Goal: Task Accomplishment & Management: Use online tool/utility

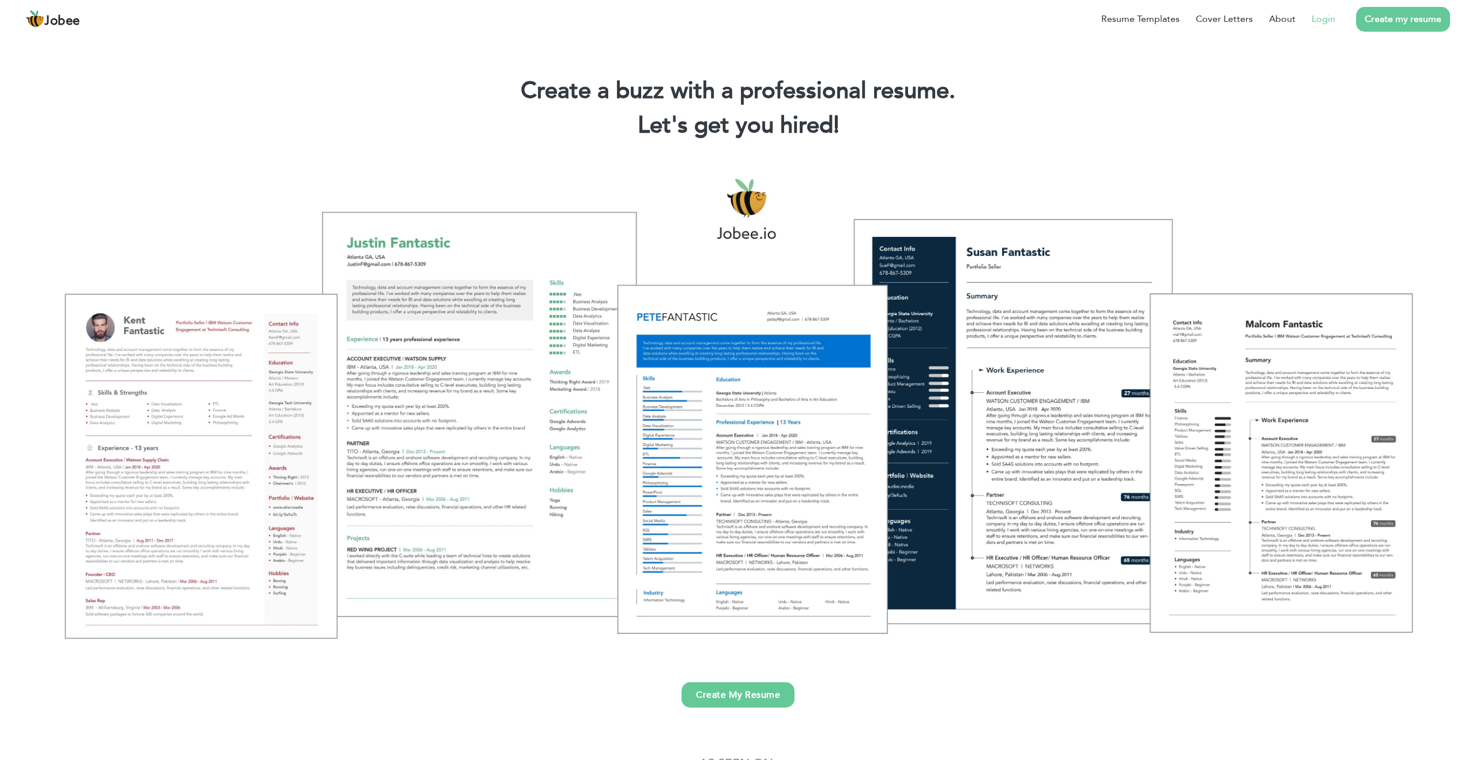
click at [1323, 22] on link "Login" at bounding box center [1324, 19] width 24 height 14
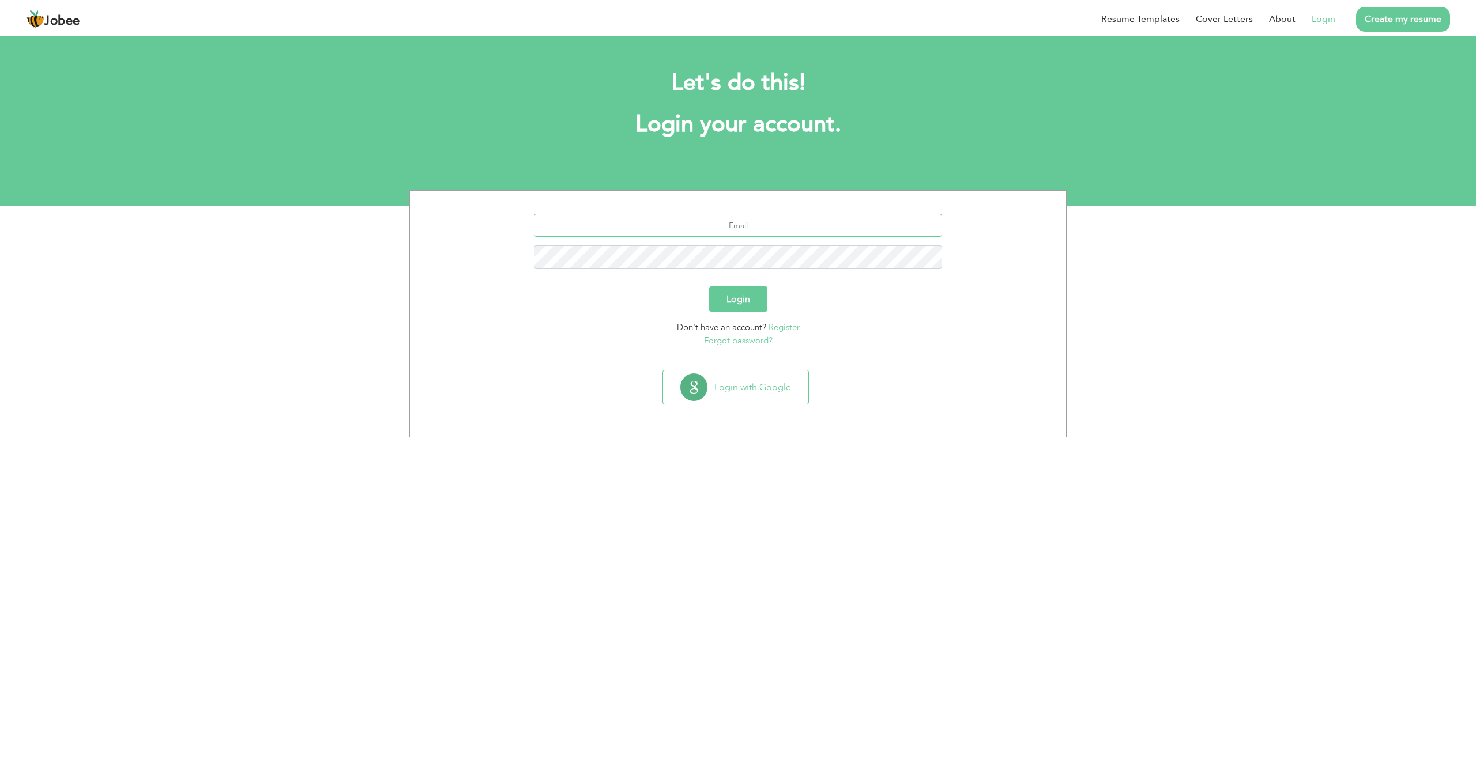
click at [700, 233] on input "text" at bounding box center [738, 225] width 409 height 23
click at [741, 227] on input "text" at bounding box center [738, 225] width 409 height 23
type input "abida"
click at [726, 385] on button "Login with Google" at bounding box center [735, 387] width 145 height 33
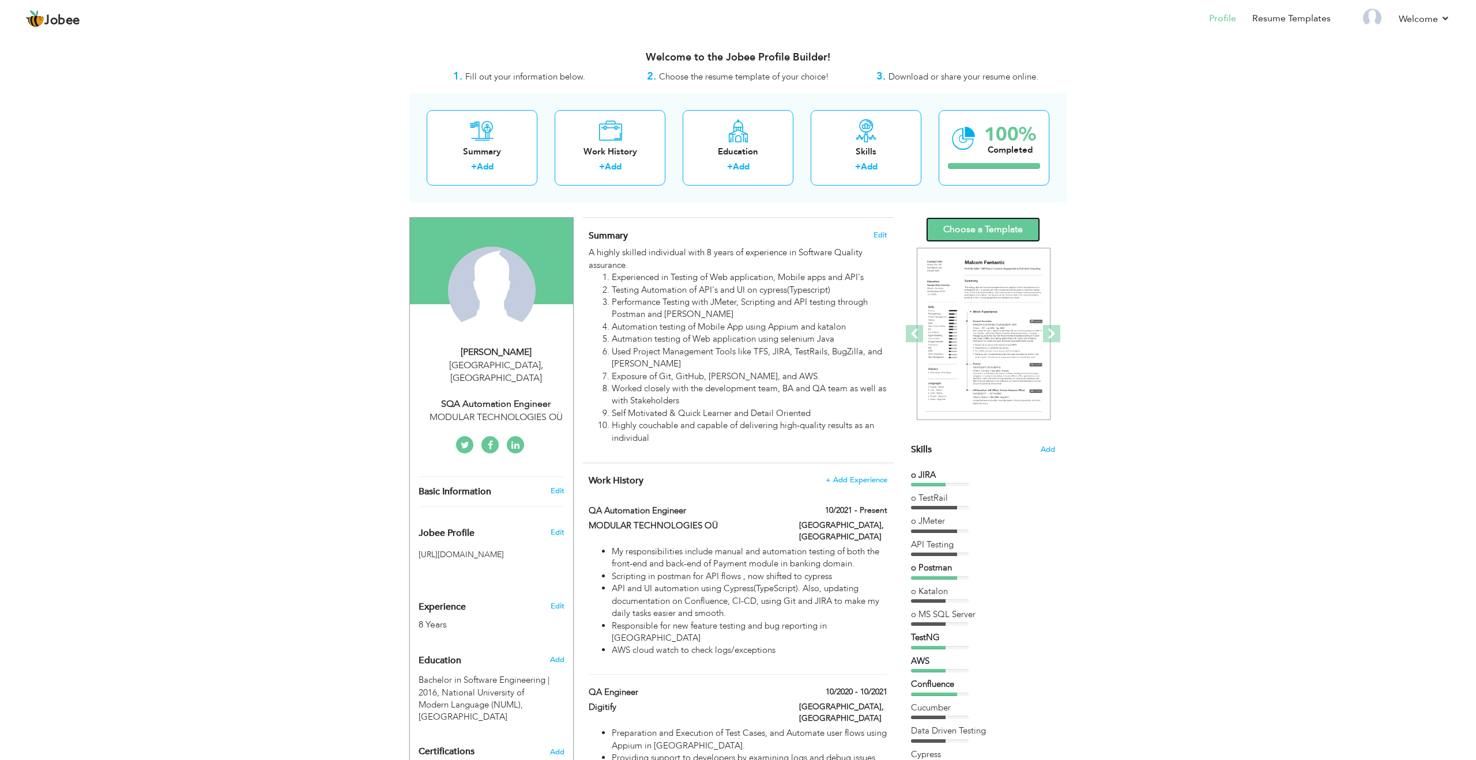
click at [974, 227] on link "Choose a Template" at bounding box center [983, 229] width 114 height 25
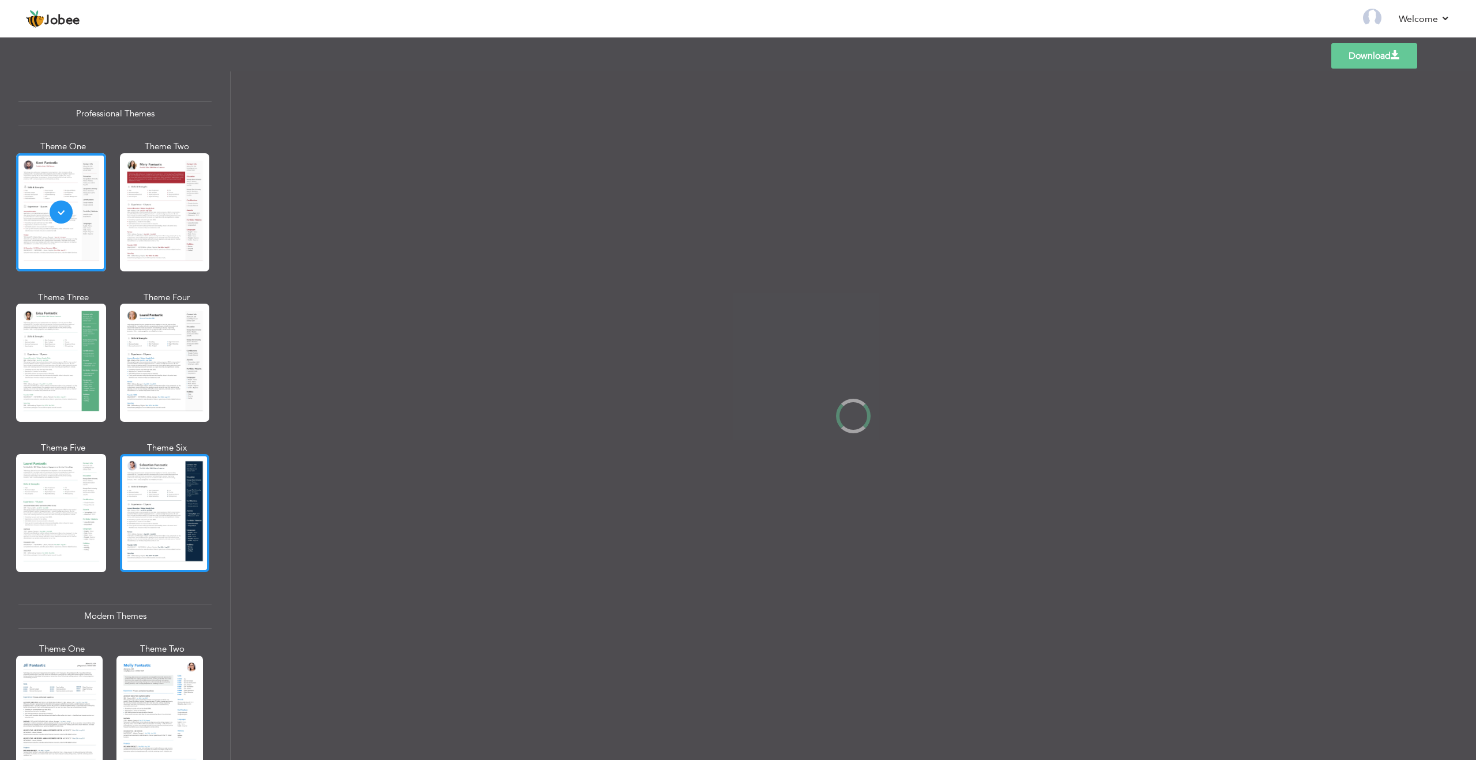
click at [150, 512] on div at bounding box center [165, 513] width 90 height 118
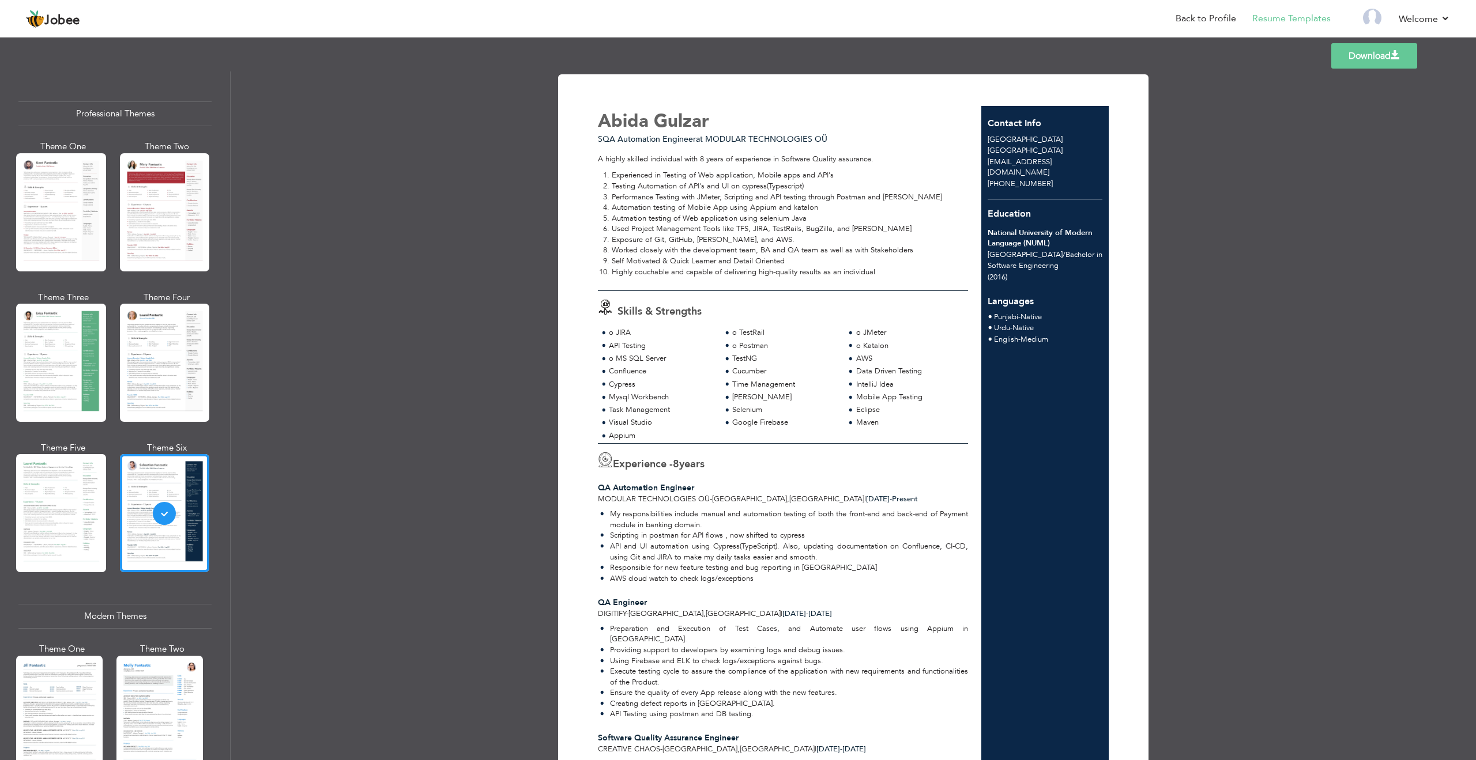
click at [1377, 55] on link "Download" at bounding box center [1374, 55] width 86 height 25
